Goal: Task Accomplishment & Management: Complete application form

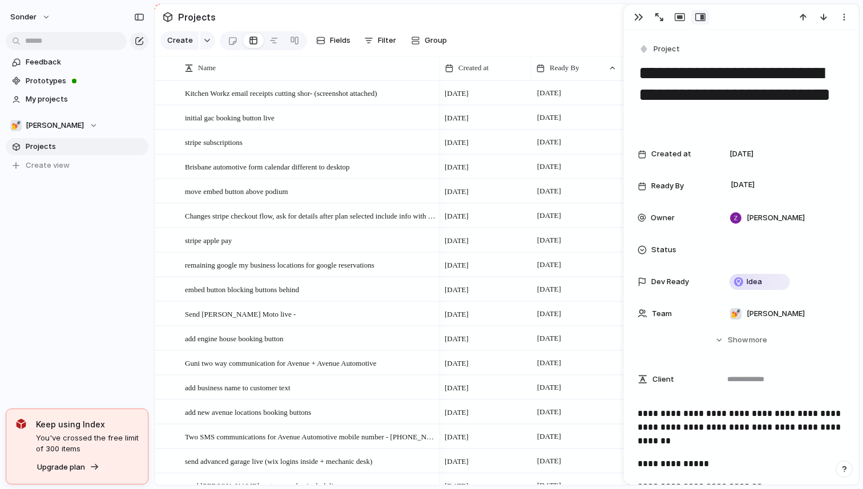
scroll to position [457, 0]
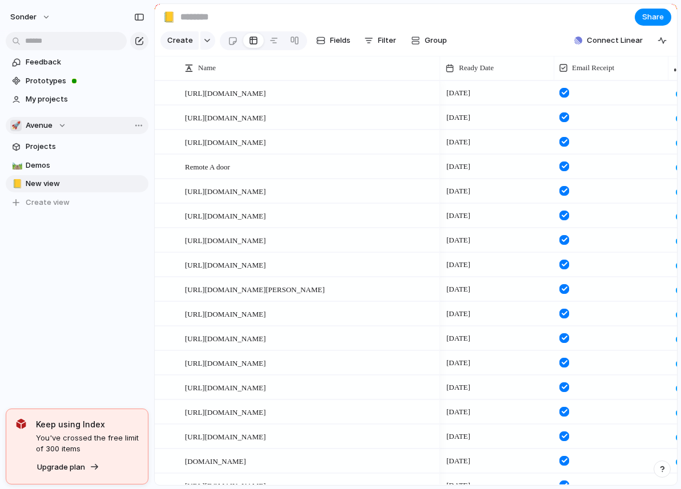
click at [53, 130] on div "🚀 Avenue" at bounding box center [38, 125] width 56 height 11
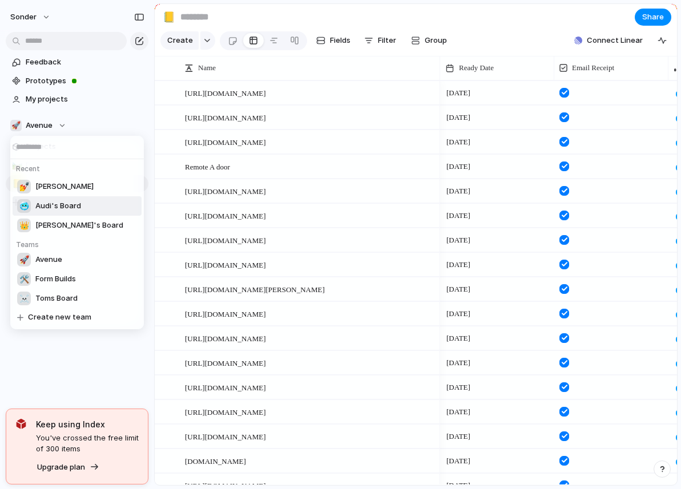
click at [67, 211] on span "Audi's Board" at bounding box center [58, 205] width 46 height 11
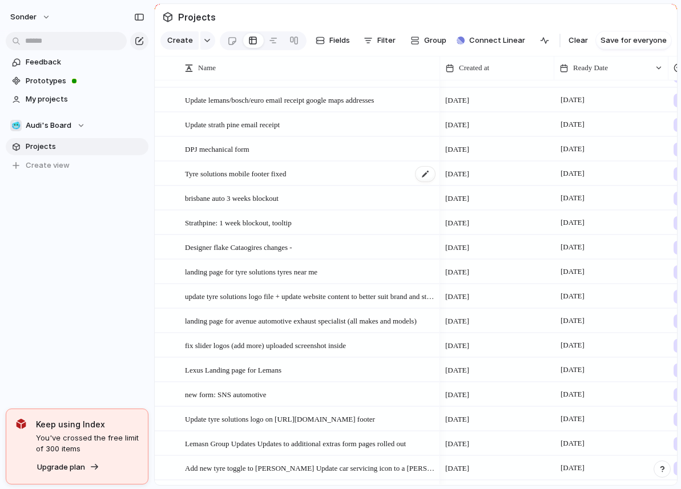
scroll to position [1645, 0]
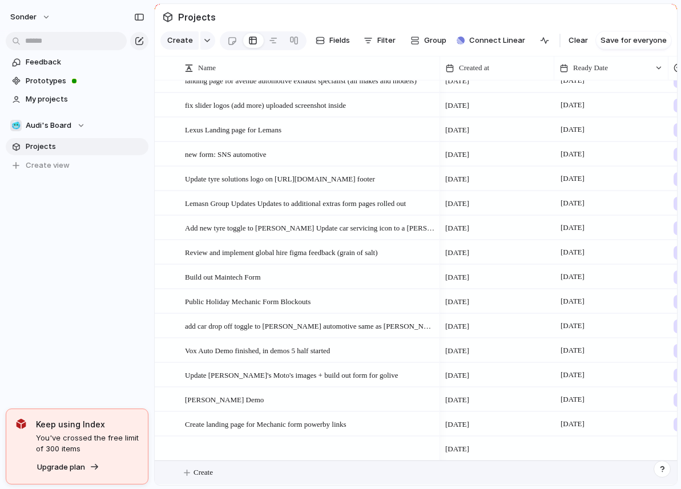
click at [228, 470] on button "Create" at bounding box center [430, 472] width 529 height 23
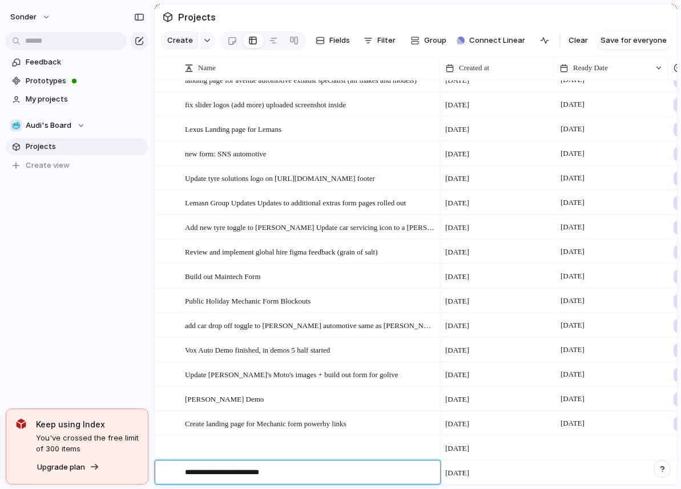
type textarea "**********"
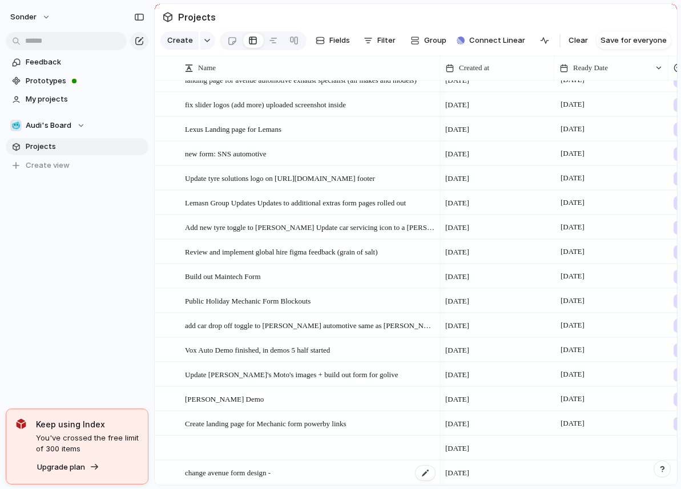
click at [232, 472] on span "change avenue form design -" at bounding box center [228, 472] width 86 height 13
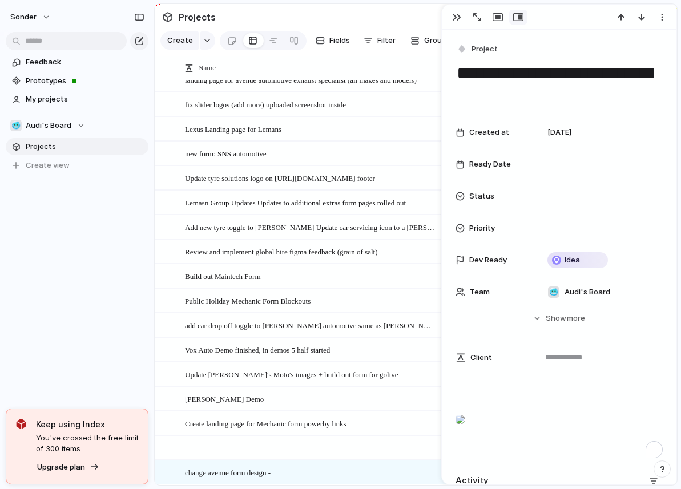
click at [109, 333] on div "sonder Feedback Prototypes My projects 🥶 Audi's Board Projects To pick up a dra…" at bounding box center [77, 244] width 154 height 489
click at [381, 407] on div "Dana Kitchens Demo" at bounding box center [310, 399] width 251 height 23
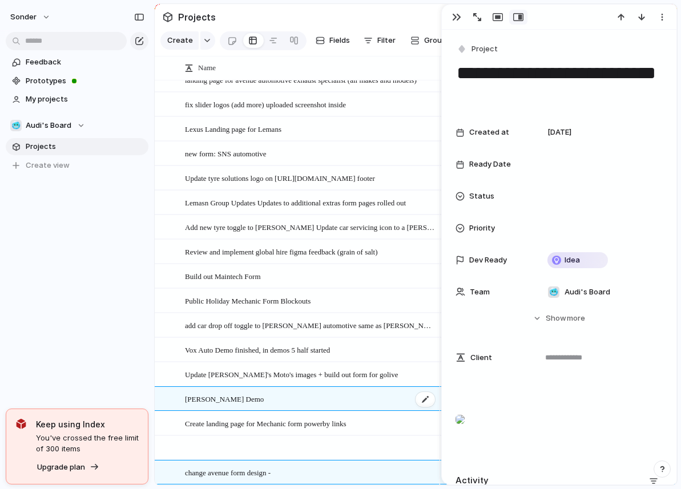
type textarea "**********"
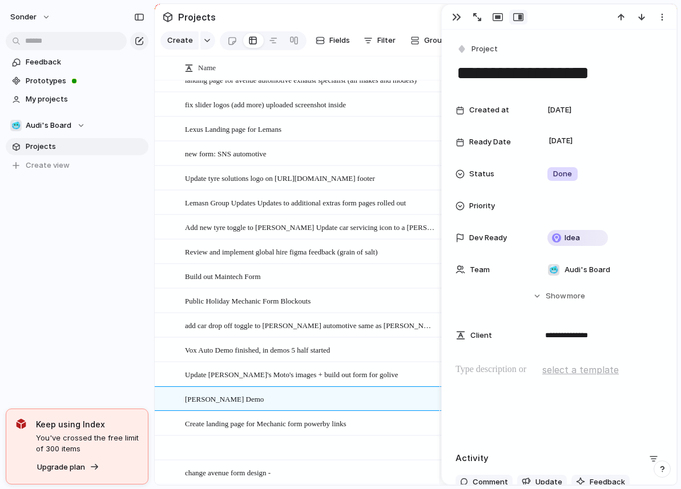
click at [47, 302] on div "sonder Feedback Prototypes My projects 🥶 Audi's Board Projects To pick up a dra…" at bounding box center [77, 244] width 154 height 489
click at [456, 18] on div "button" at bounding box center [456, 17] width 9 height 9
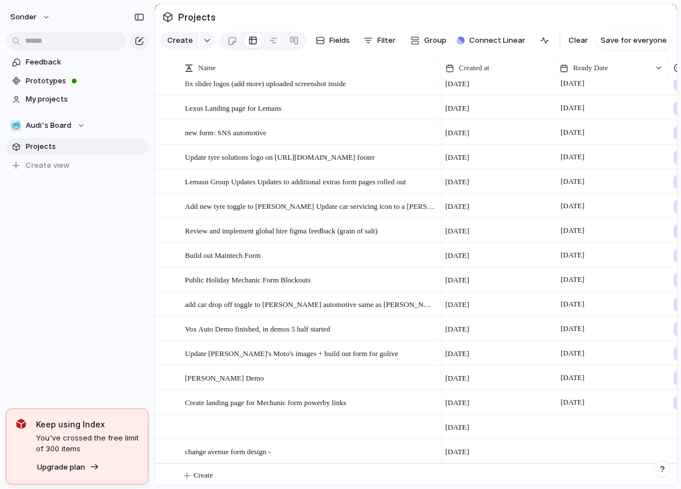
scroll to position [1669, 0]
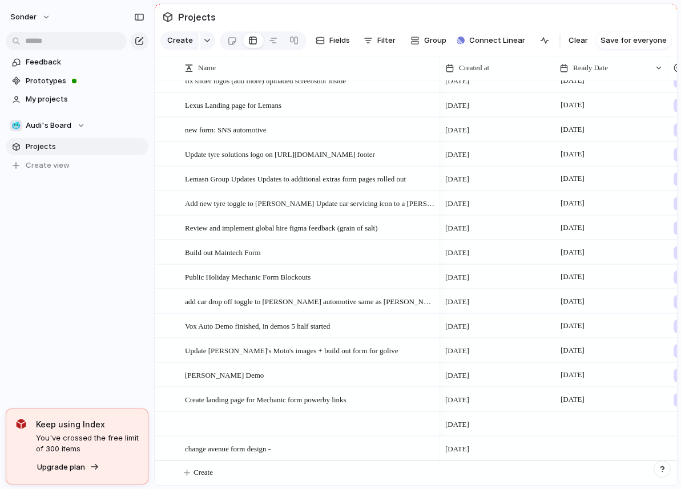
click at [580, 447] on div at bounding box center [611, 448] width 114 height 23
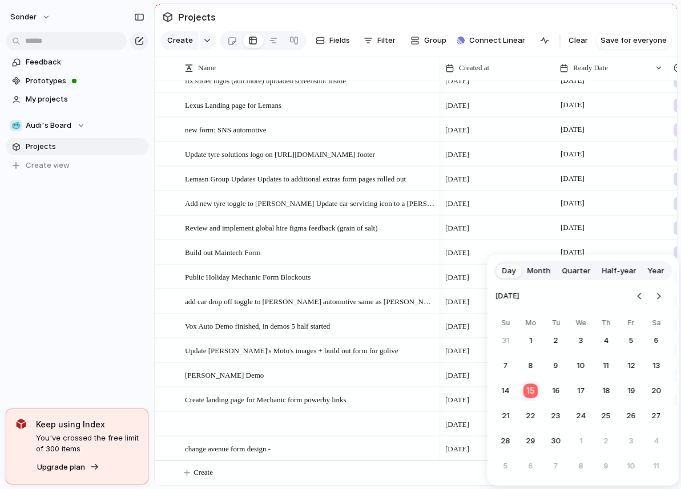
click at [538, 391] on button "15" at bounding box center [531, 391] width 22 height 22
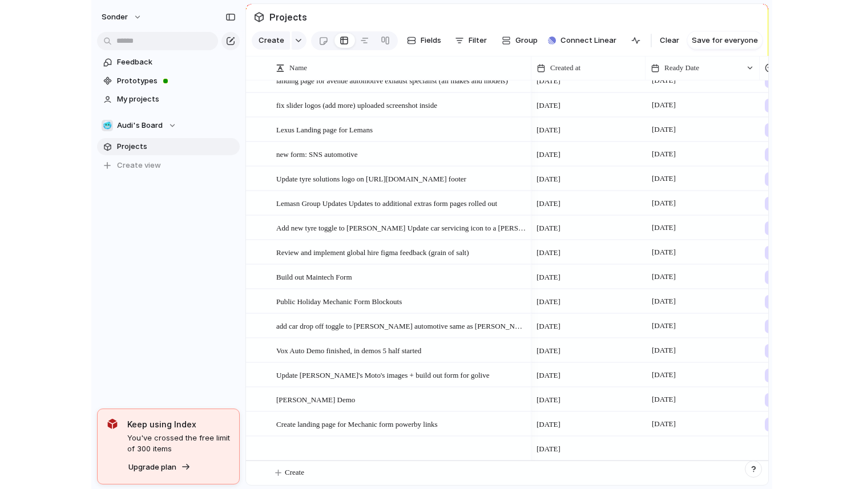
scroll to position [415, 0]
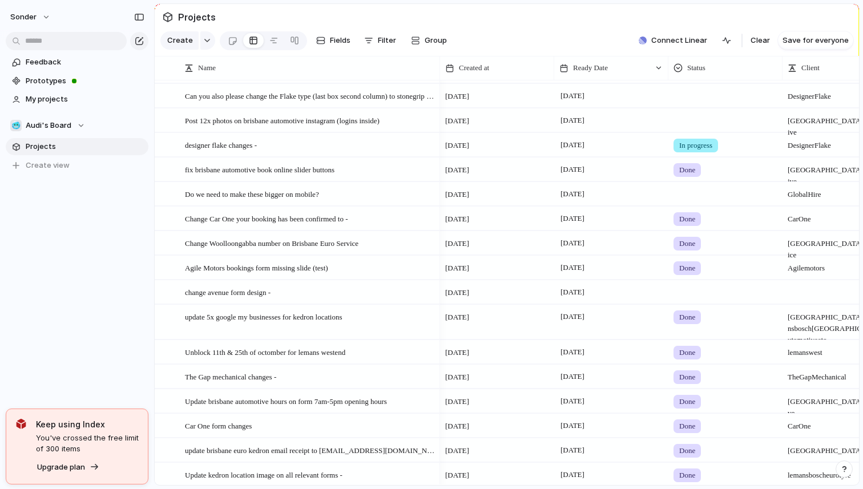
click at [681, 283] on span at bounding box center [839, 284] width 113 height 6
type textarea "******"
click at [578, 304] on div "2 September 15 September Done brisbane euro lemans bosch brisbane automotive etc" at bounding box center [740, 321] width 600 height 35
click at [580, 296] on span "[DATE]" at bounding box center [573, 293] width 30 height 14
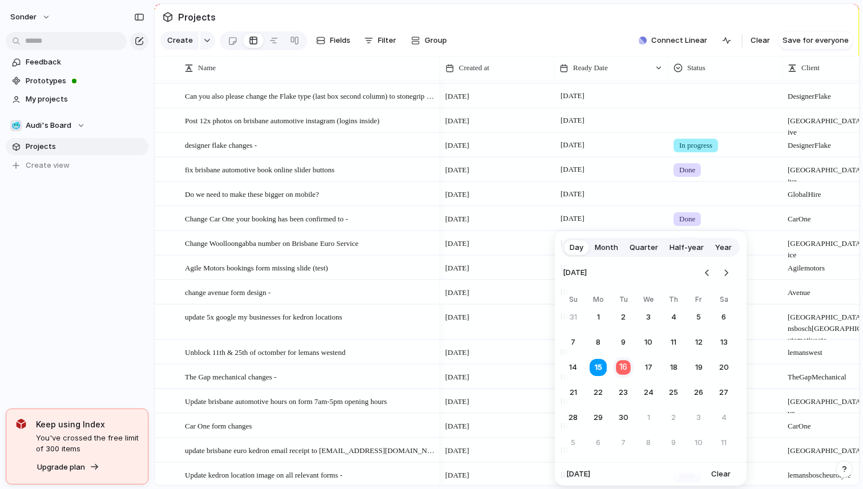
click at [628, 361] on button "16" at bounding box center [624, 368] width 22 height 22
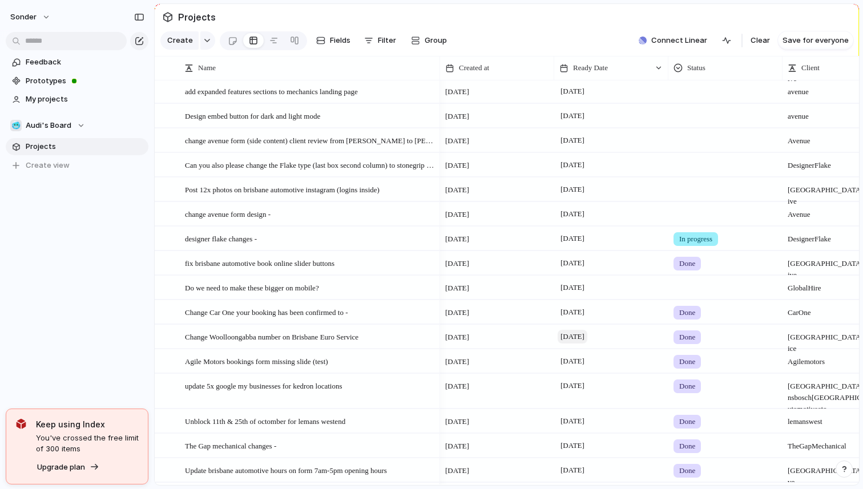
scroll to position [313, 0]
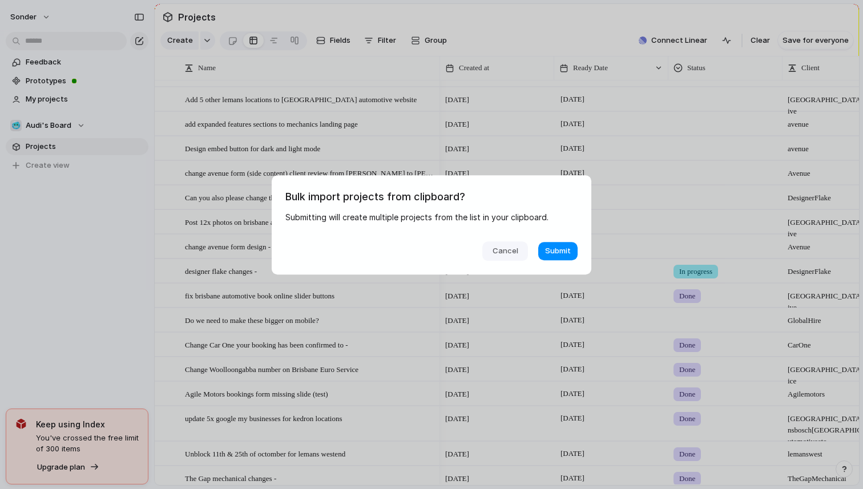
click at [513, 254] on span "Cancel" at bounding box center [506, 251] width 26 height 11
